Goal: Information Seeking & Learning: Find specific fact

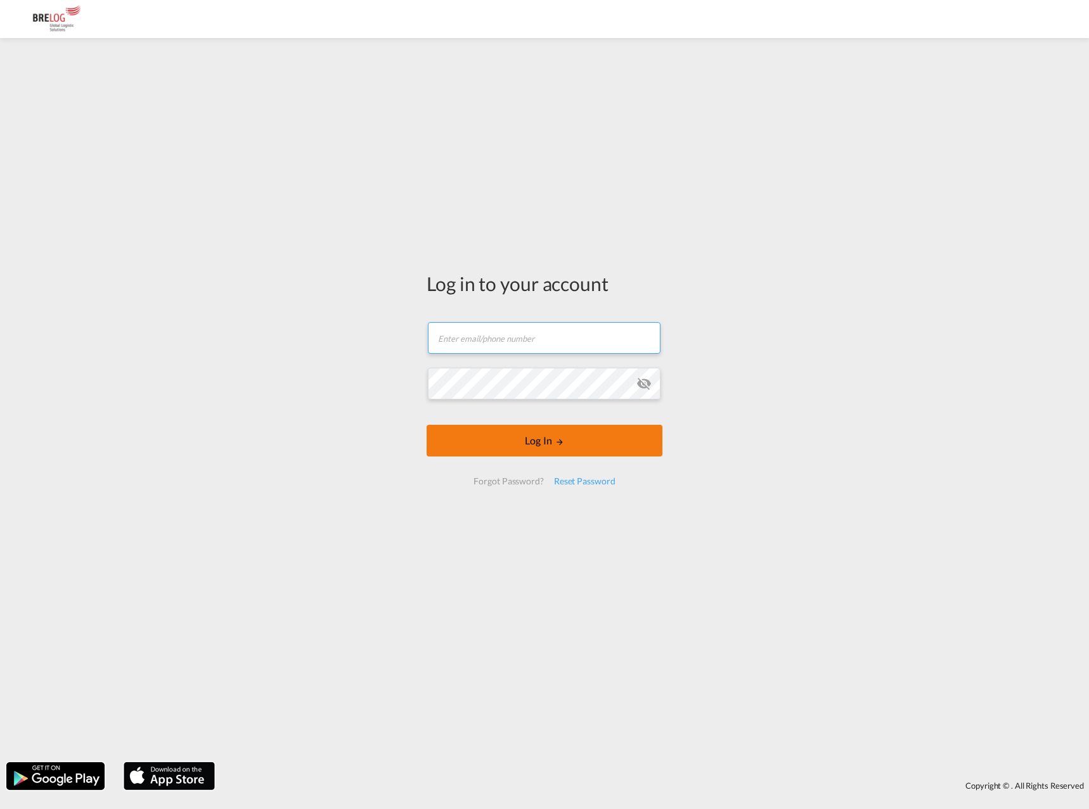
type input "[PERSON_NAME][EMAIL_ADDRESS][DOMAIN_NAME]"
click at [505, 445] on button "Log In" at bounding box center [544, 441] width 236 height 32
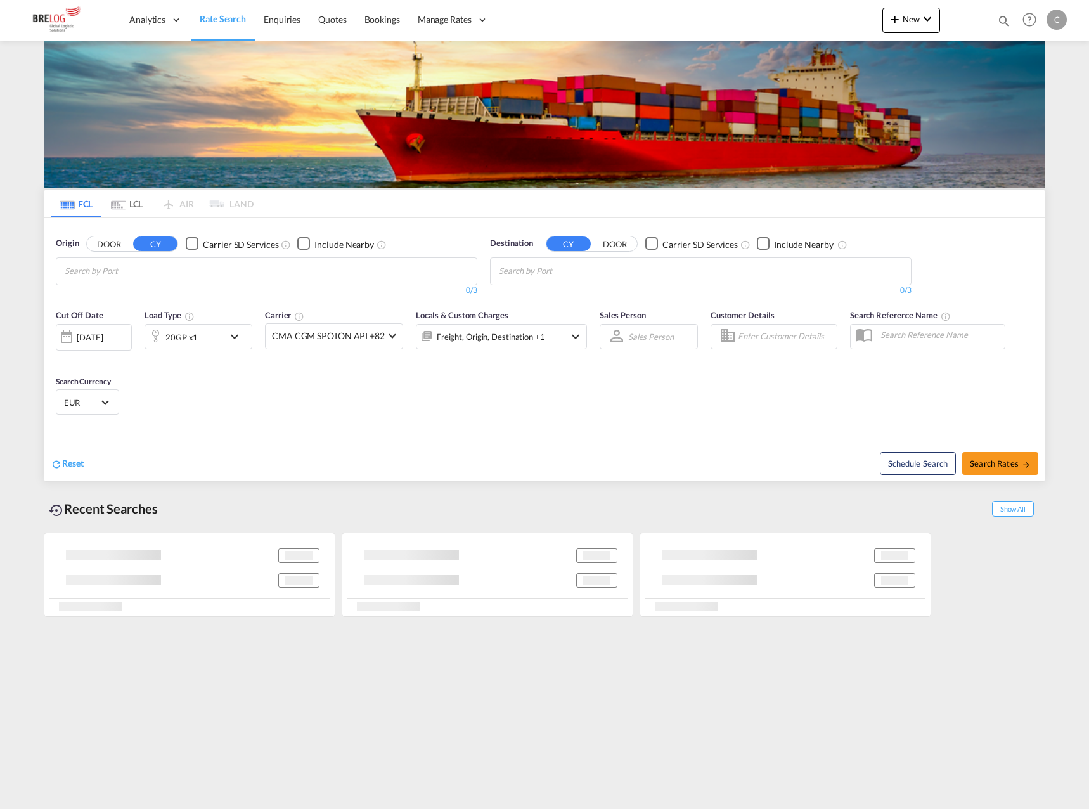
click at [177, 272] on input "Chips input." at bounding box center [125, 271] width 120 height 20
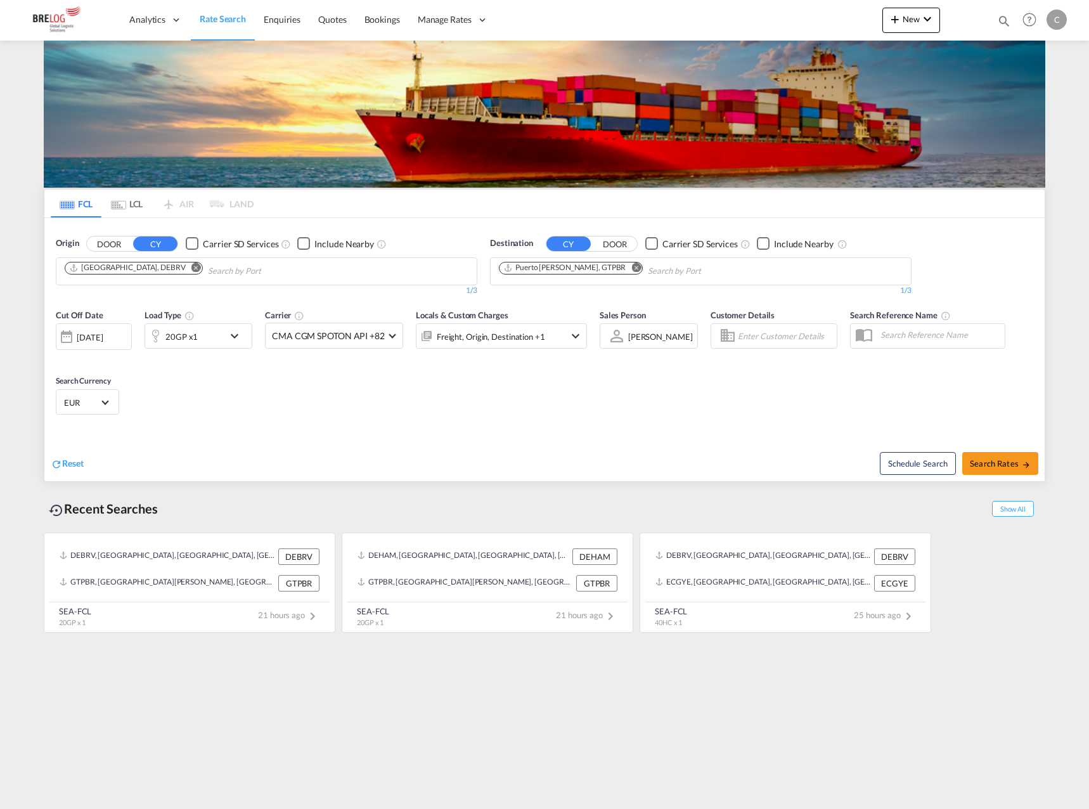
click at [191, 269] on md-icon "Remove" at bounding box center [196, 267] width 10 height 10
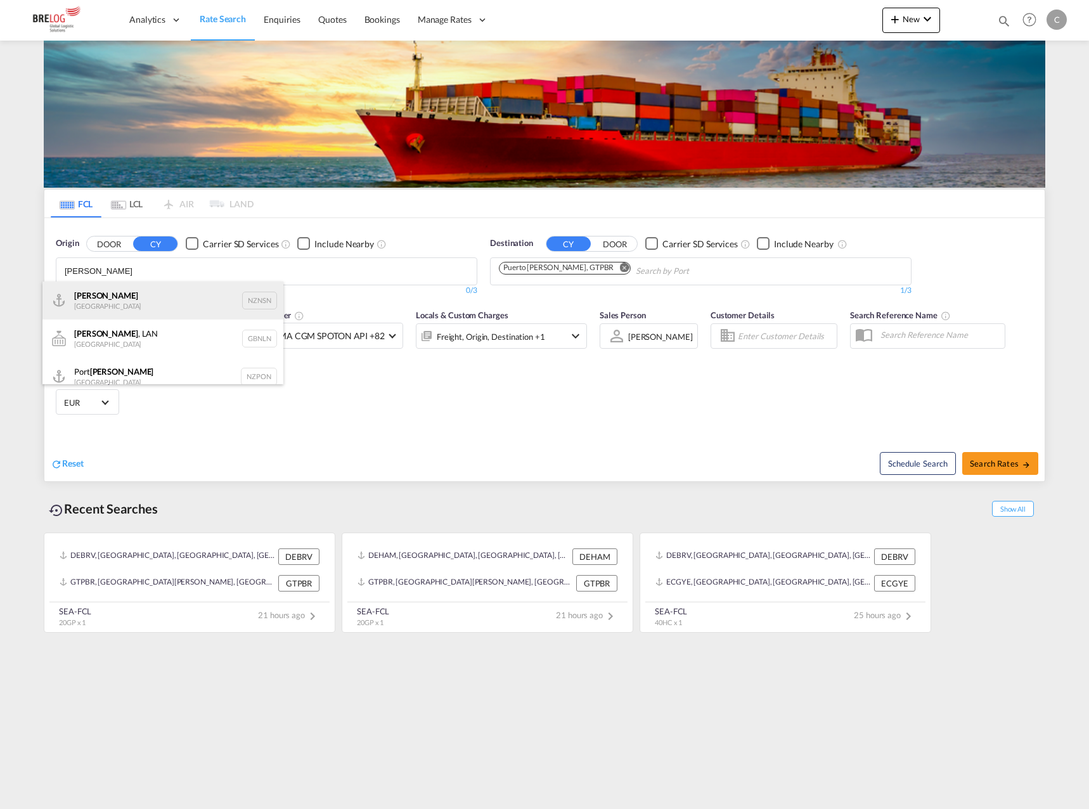
type input "[PERSON_NAME]"
click at [157, 297] on div "[PERSON_NAME] [GEOGRAPHIC_DATA] NZNSN" at bounding box center [162, 300] width 241 height 38
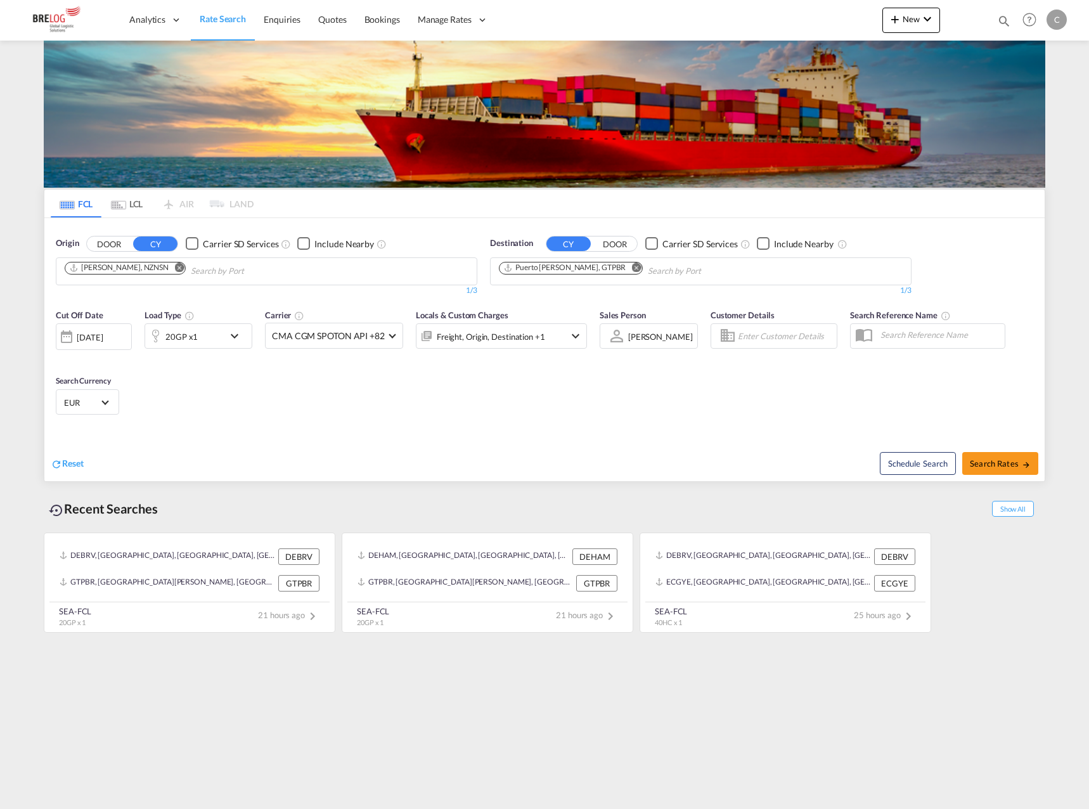
click at [631, 267] on md-icon "Remove" at bounding box center [636, 267] width 10 height 10
type input "[GEOGRAPHIC_DATA]"
click at [585, 338] on div "[GEOGRAPHIC_DATA] [GEOGRAPHIC_DATA] NLRTM" at bounding box center [597, 357] width 241 height 38
click at [392, 335] on span at bounding box center [391, 334] width 7 height 7
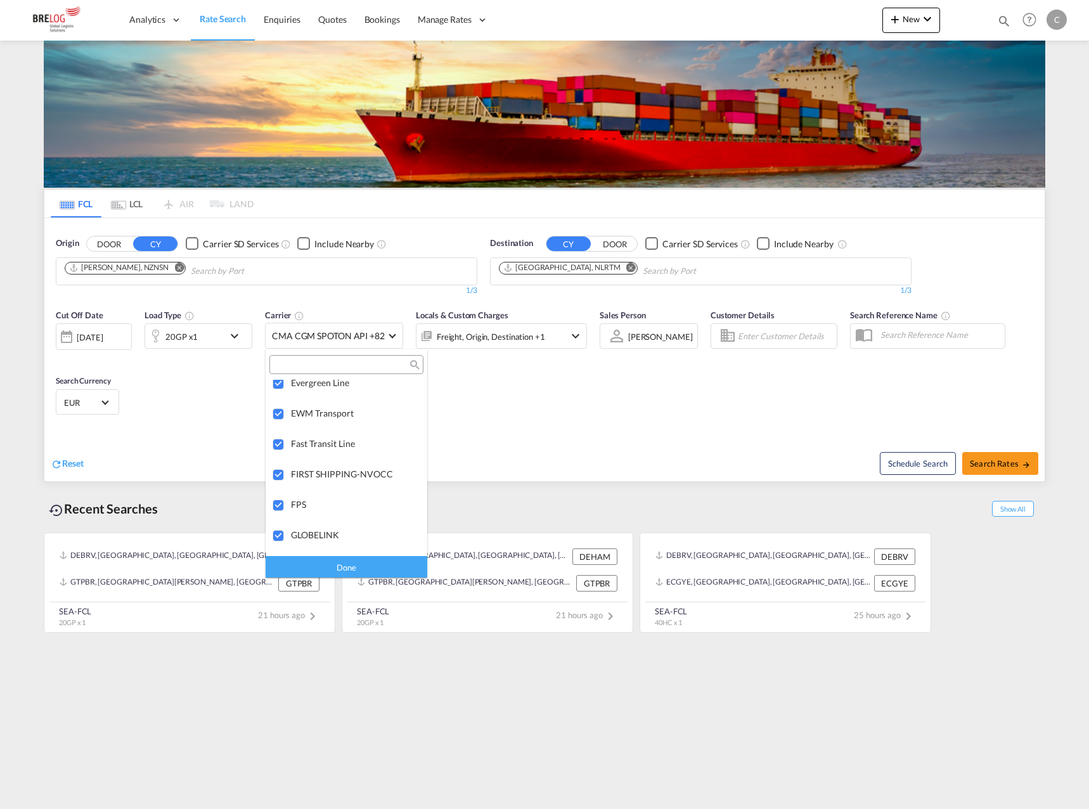
scroll to position [2028, 0]
click at [577, 418] on md-backdrop at bounding box center [544, 404] width 1089 height 809
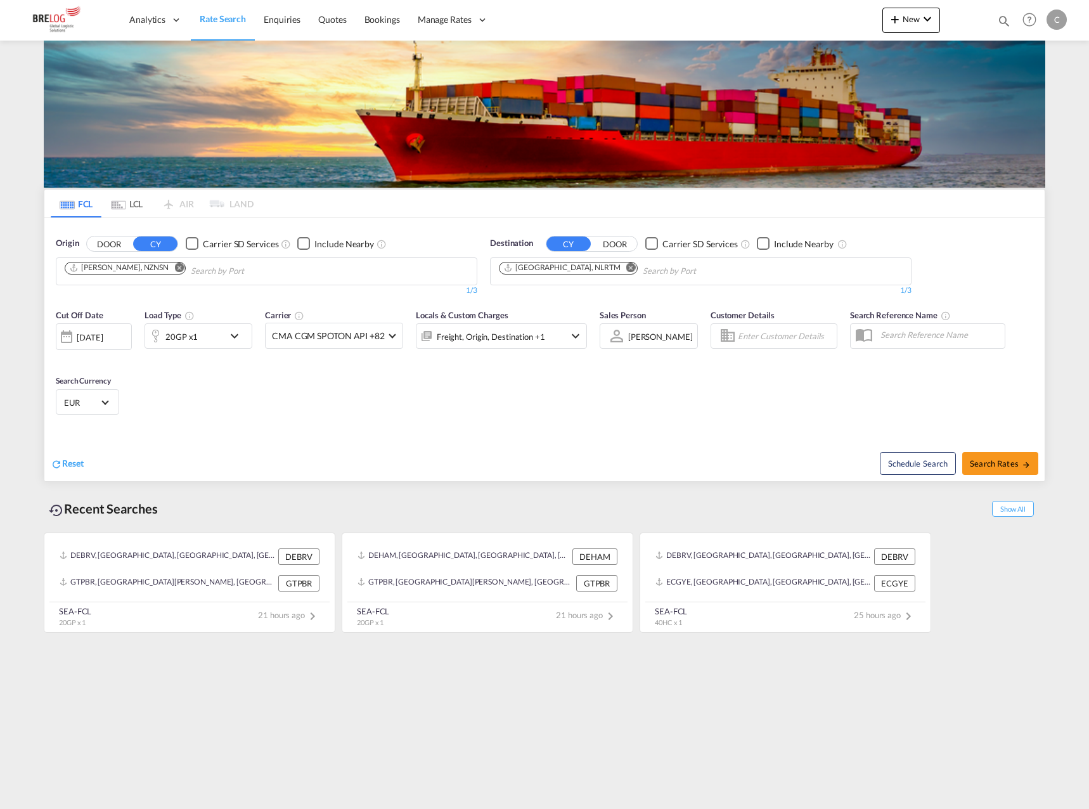
click at [116, 347] on div "[DATE]" at bounding box center [94, 336] width 76 height 27
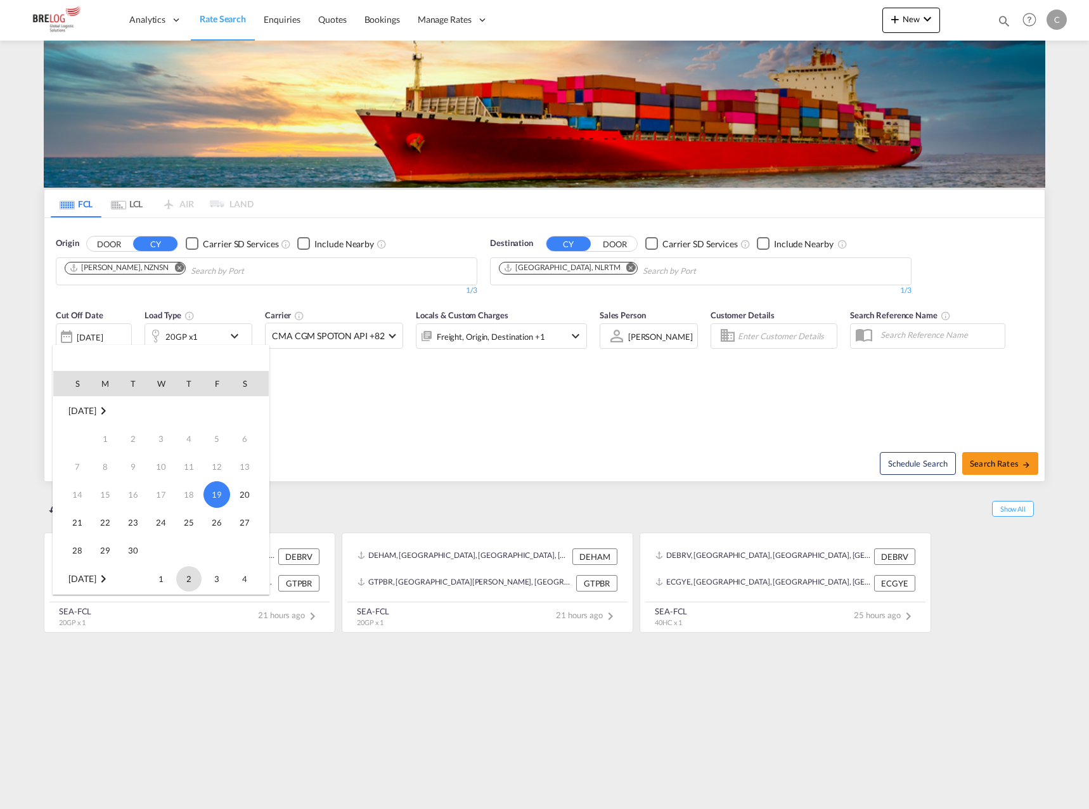
click at [179, 574] on span "2" at bounding box center [188, 578] width 25 height 25
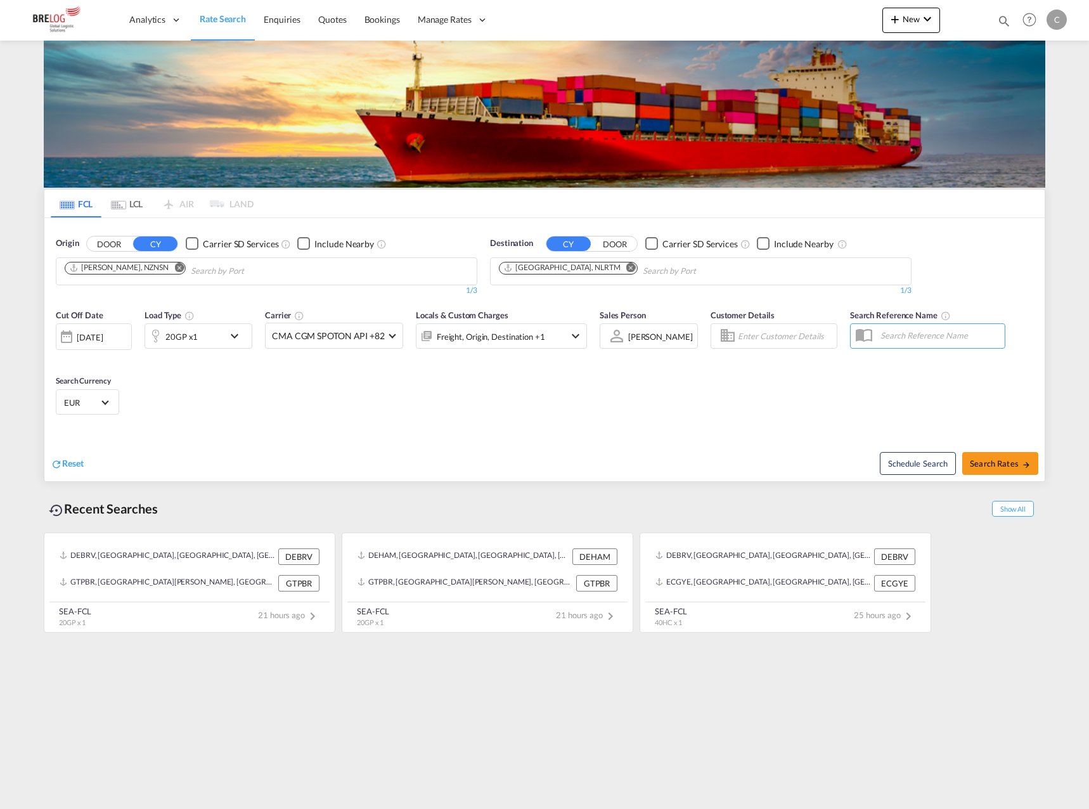
click at [234, 338] on md-icon "icon-chevron-down" at bounding box center [238, 335] width 22 height 15
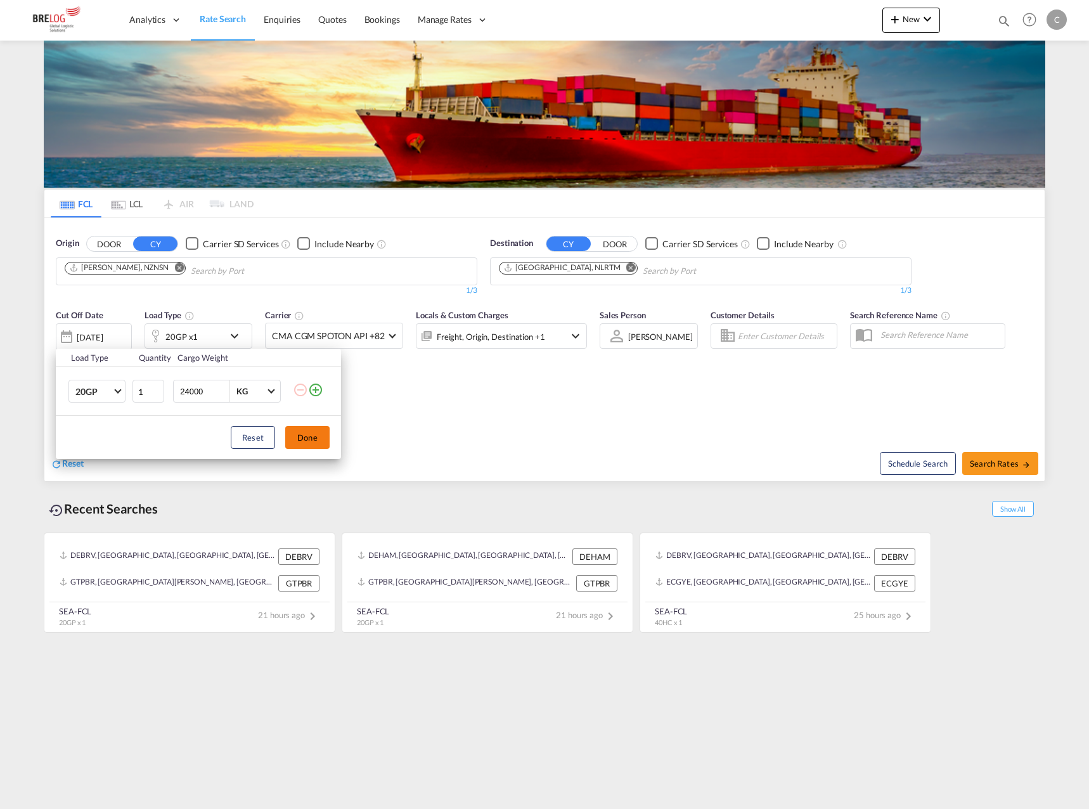
click at [319, 438] on button "Done" at bounding box center [307, 437] width 44 height 23
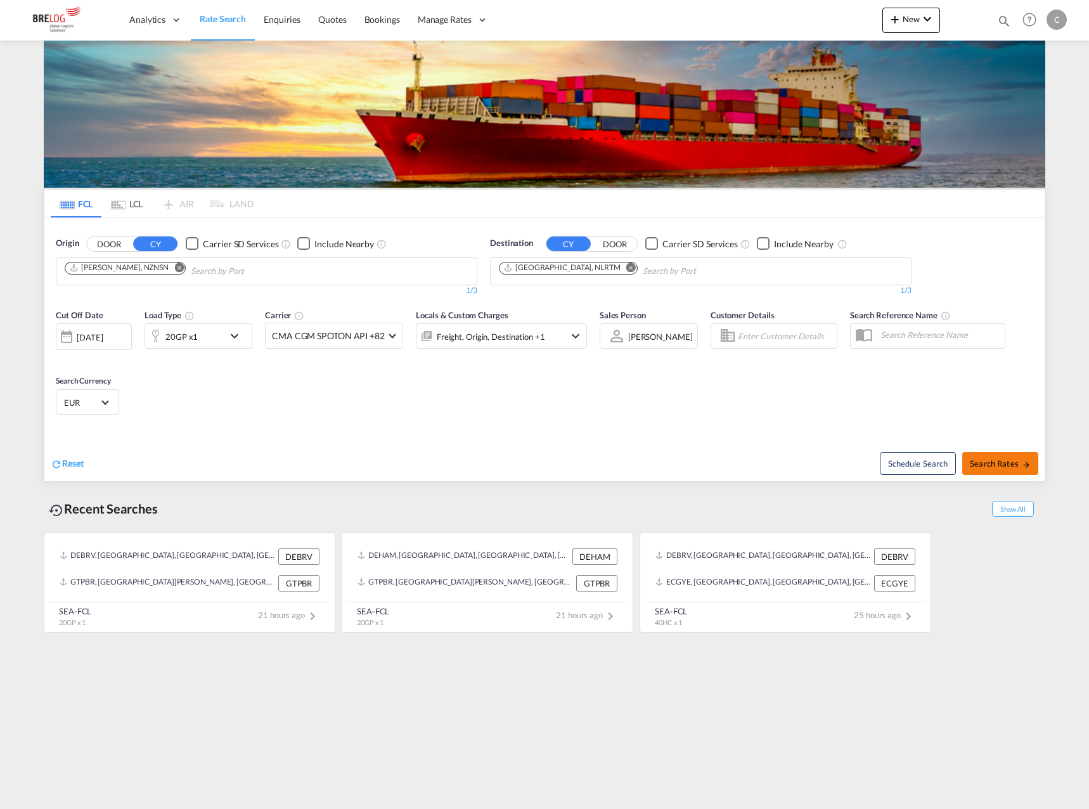
click at [989, 463] on span "Search Rates" at bounding box center [1000, 463] width 61 height 10
type input "NZNSN to NLRTM / [DATE]"
